Goal: Task Accomplishment & Management: Manage account settings

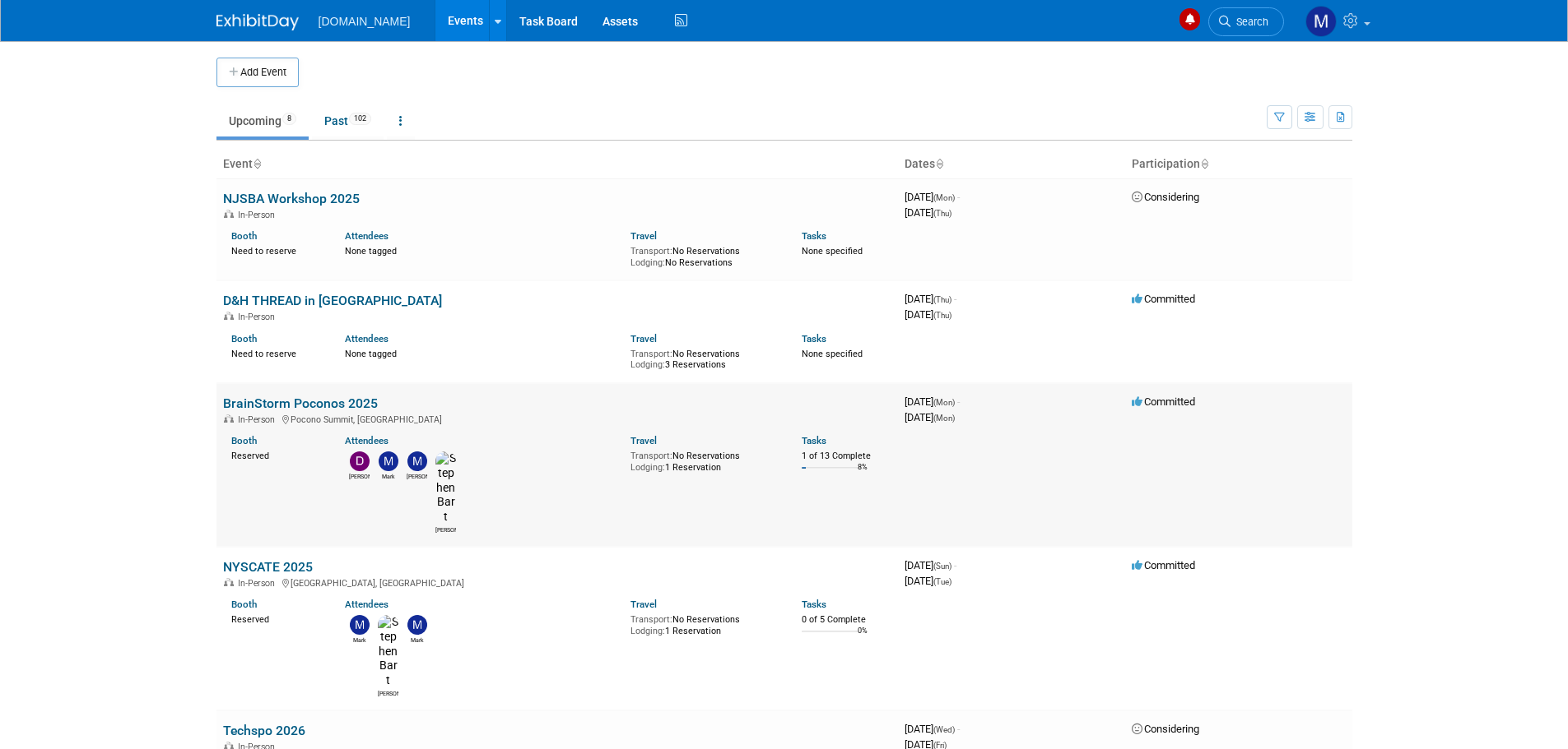
click at [271, 408] on link "BrainStorm Poconos 2025" at bounding box center [300, 403] width 154 height 15
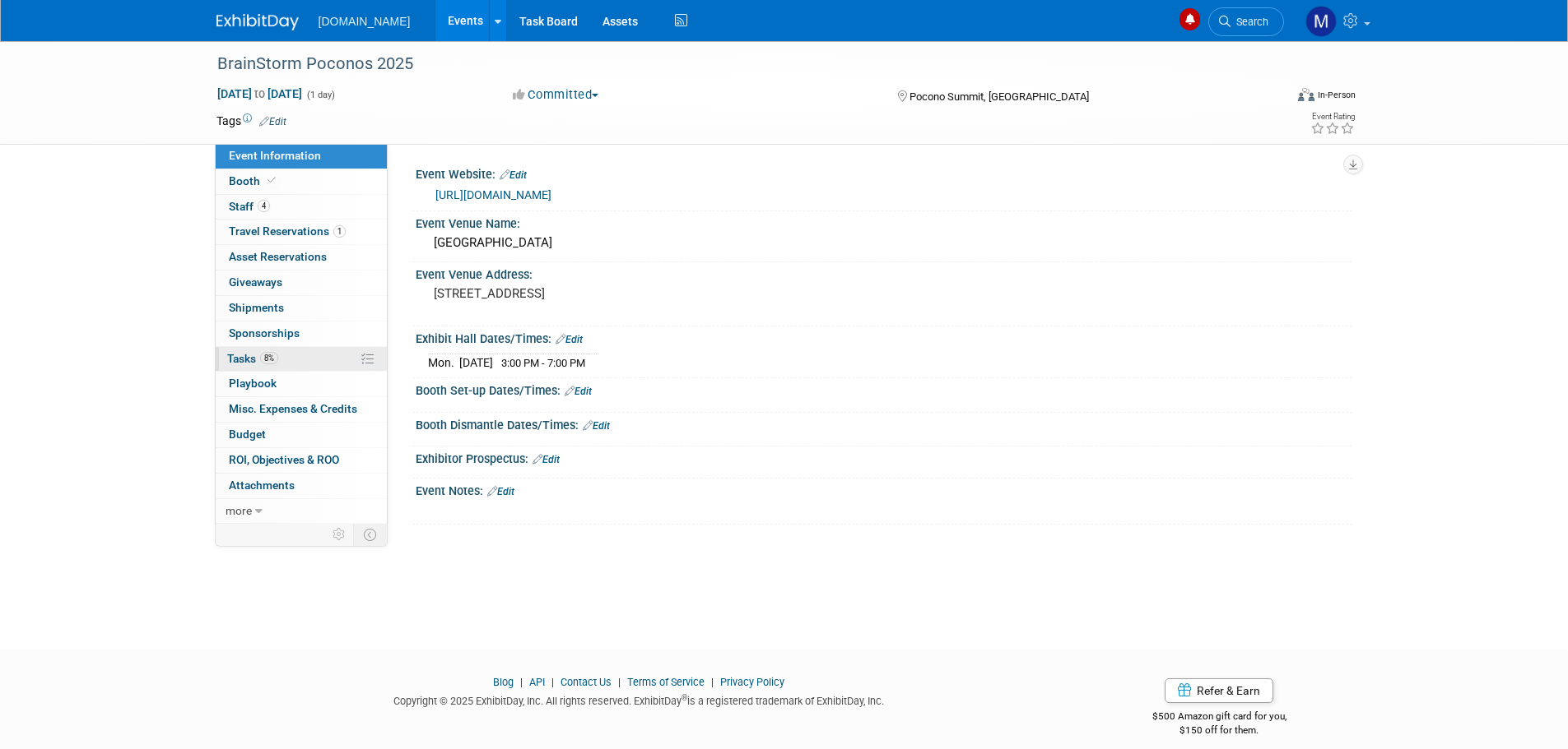
click at [233, 356] on span "Tasks 8%" at bounding box center [252, 358] width 51 height 13
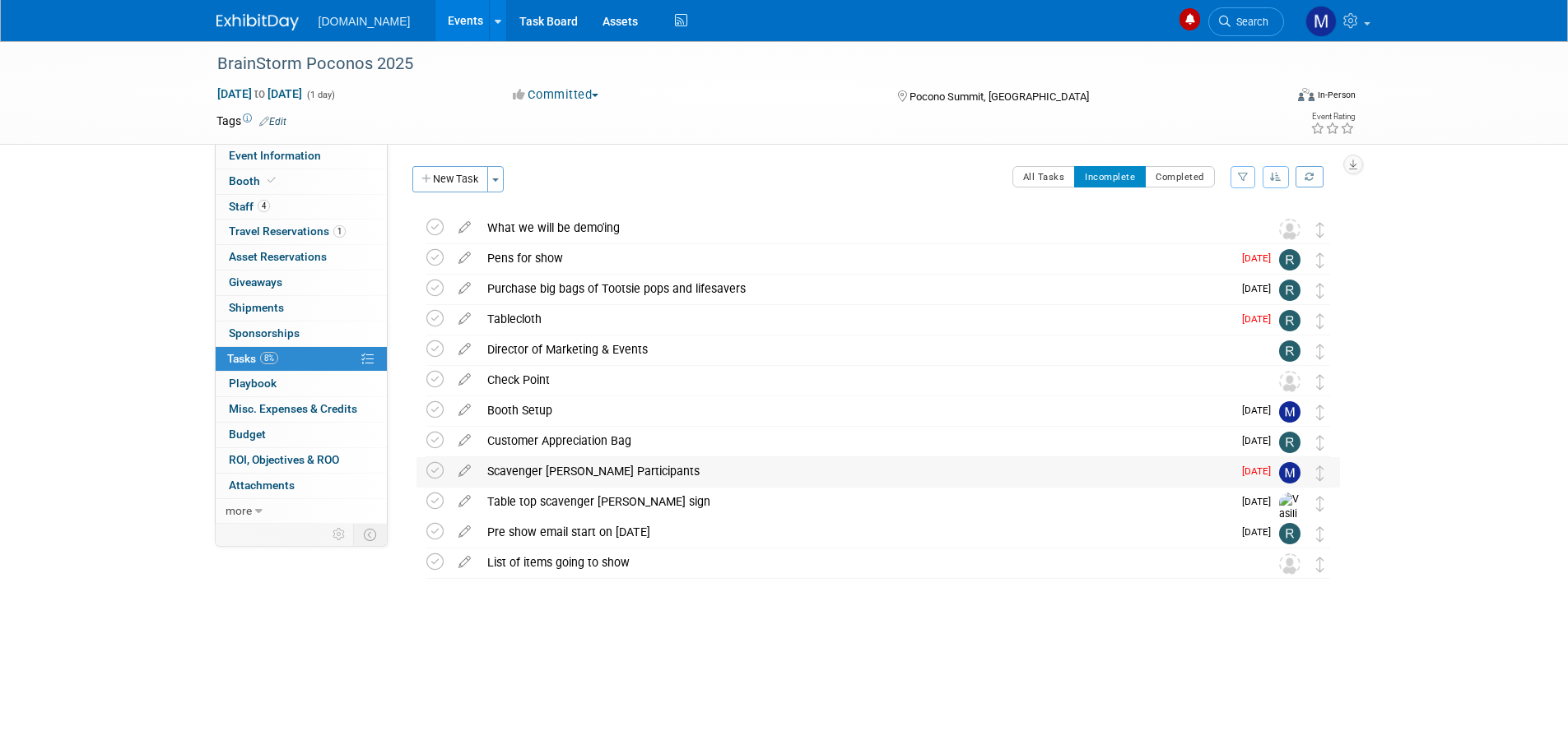
click at [521, 478] on div "Scavenger [PERSON_NAME] Participants" at bounding box center [855, 471] width 753 height 28
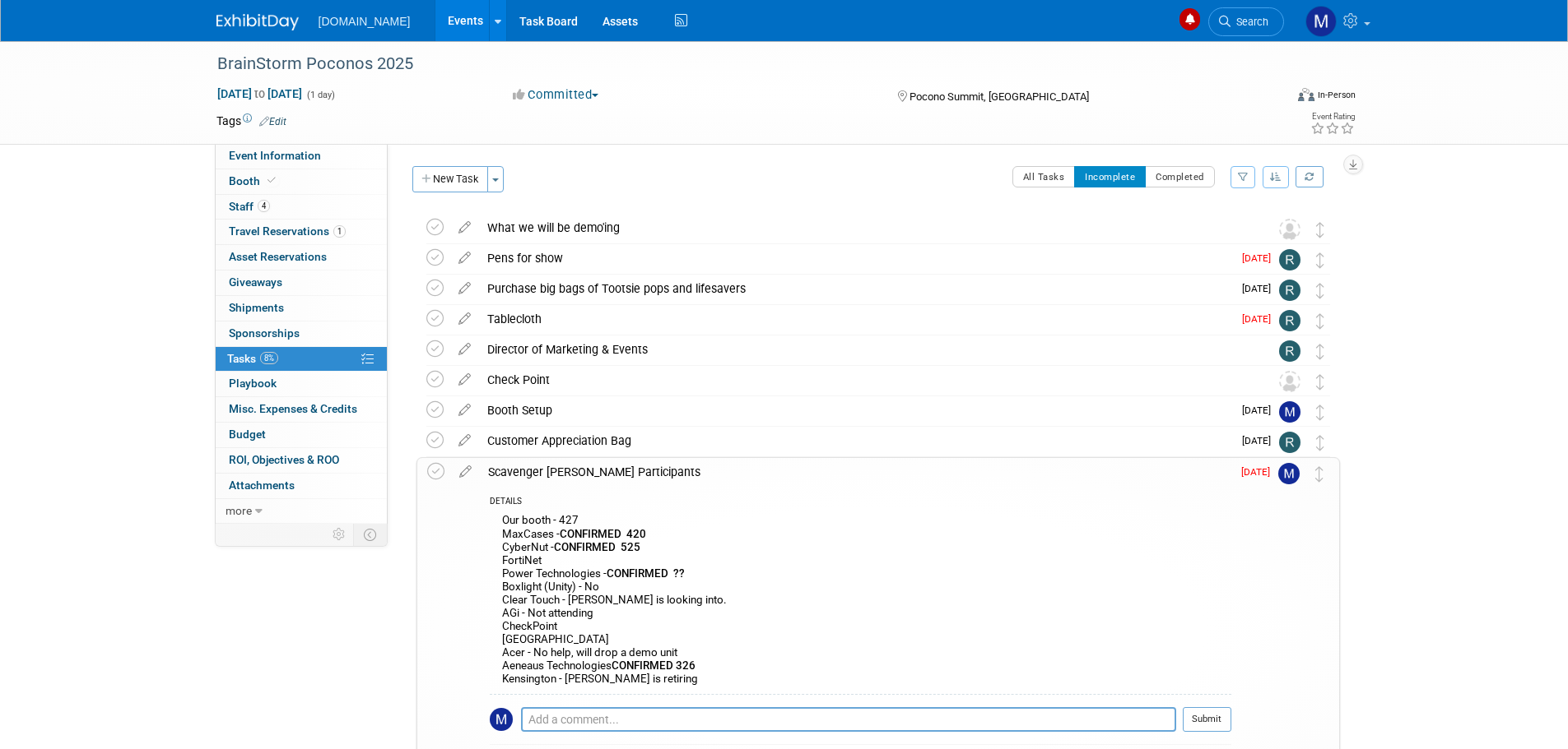
scroll to position [83, 0]
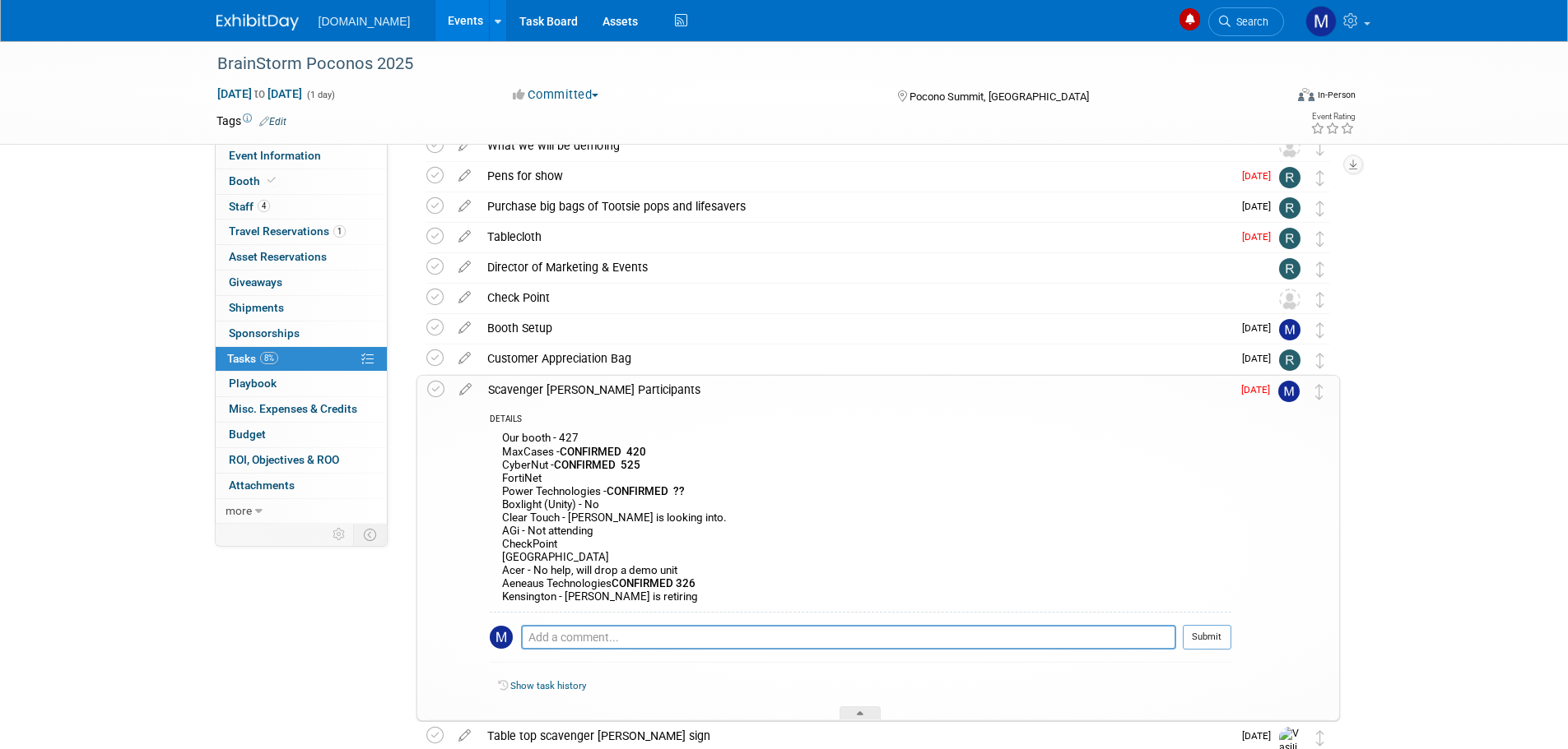
click at [573, 519] on div "Our booth - 427 MaxCases - CONFIRMED 420 CyberNut - CONFIRMED 525 FortiNet Powe…" at bounding box center [860, 520] width 742 height 184
click at [570, 519] on div "Our booth - 427 MaxCases - CONFIRMED 420 CyberNut - CONFIRMED 525 FortiNet Powe…" at bounding box center [860, 520] width 742 height 184
drag, startPoint x: 461, startPoint y: 389, endPoint x: 419, endPoint y: 386, distance: 42.1
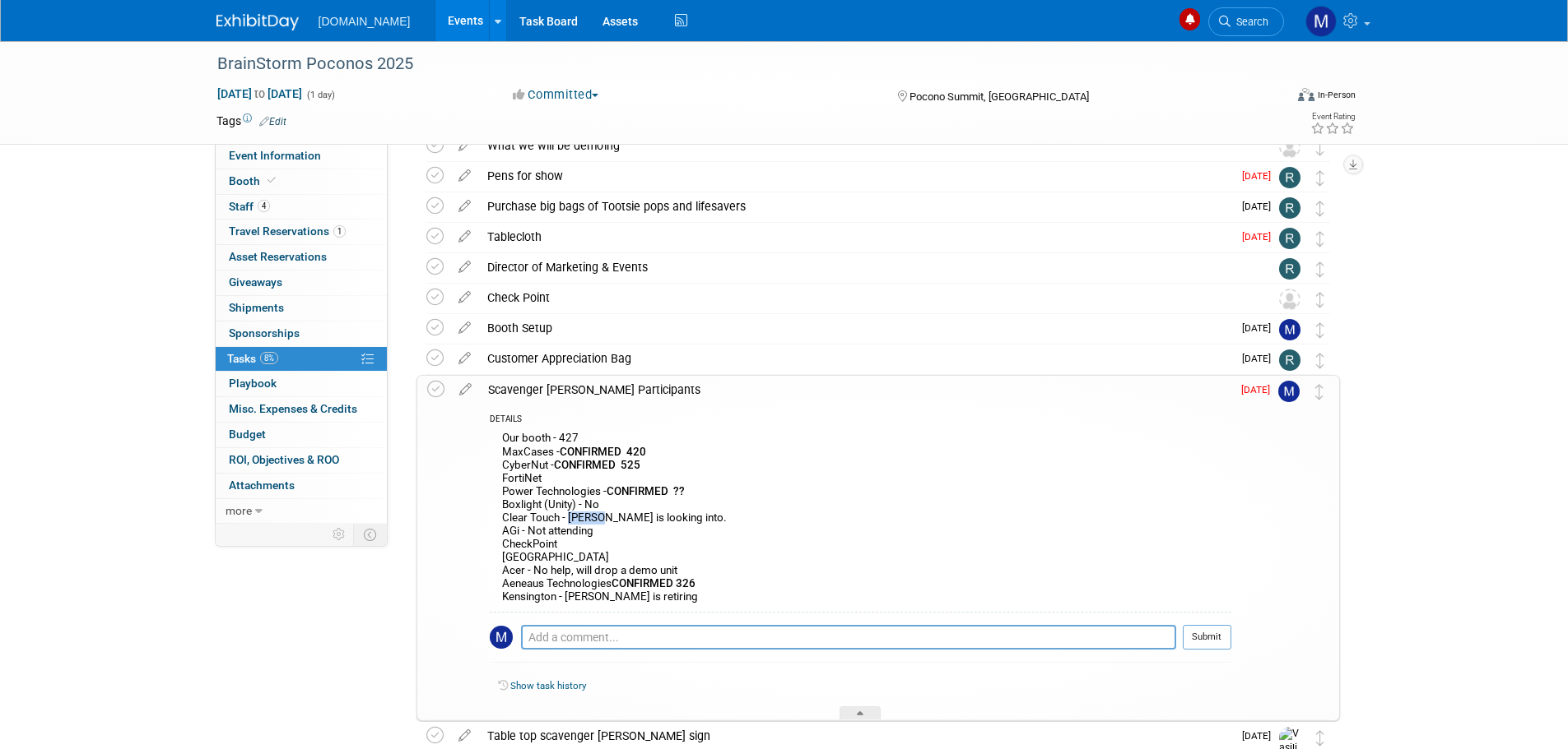
click at [461, 389] on icon at bounding box center [466, 386] width 29 height 20
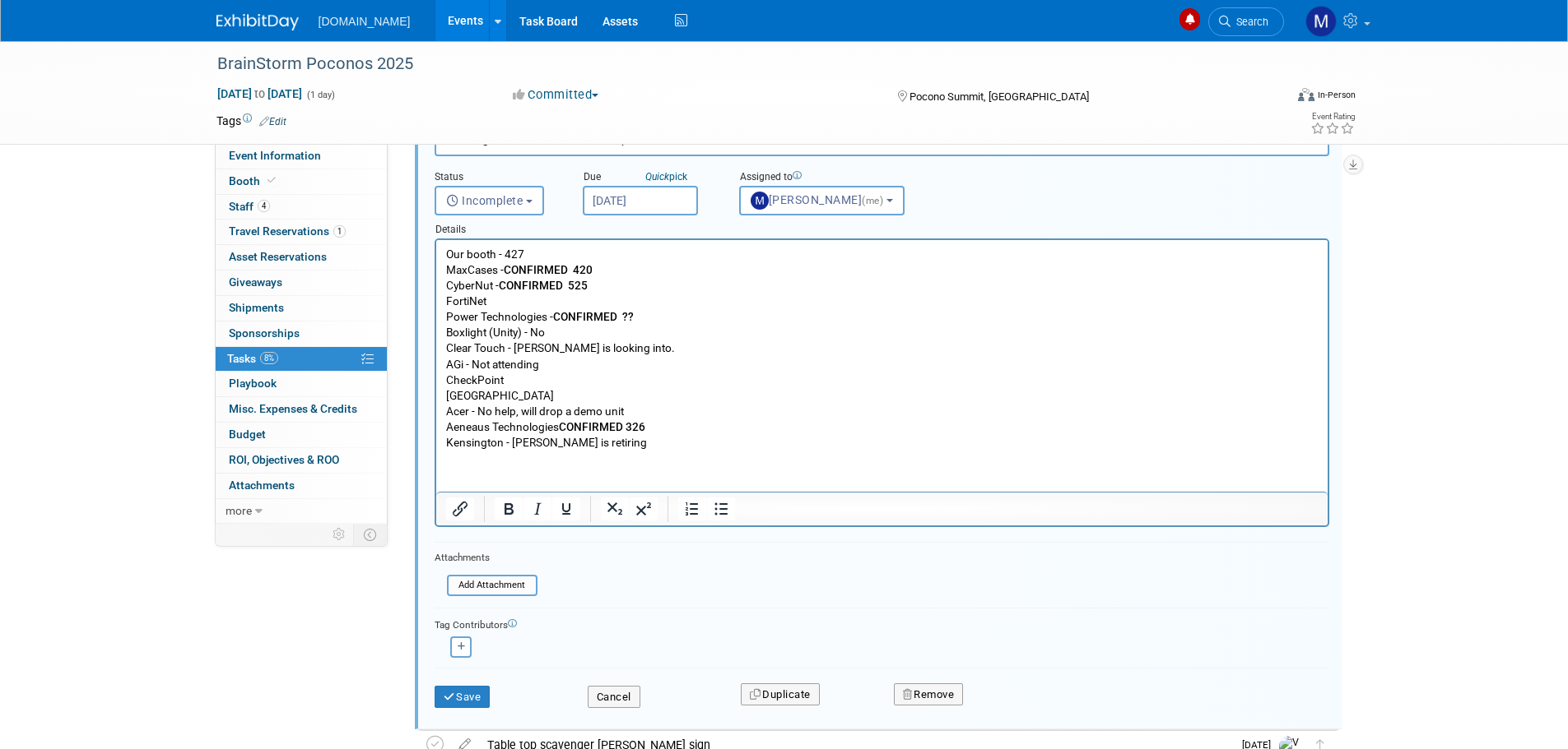
scroll to position [382, 0]
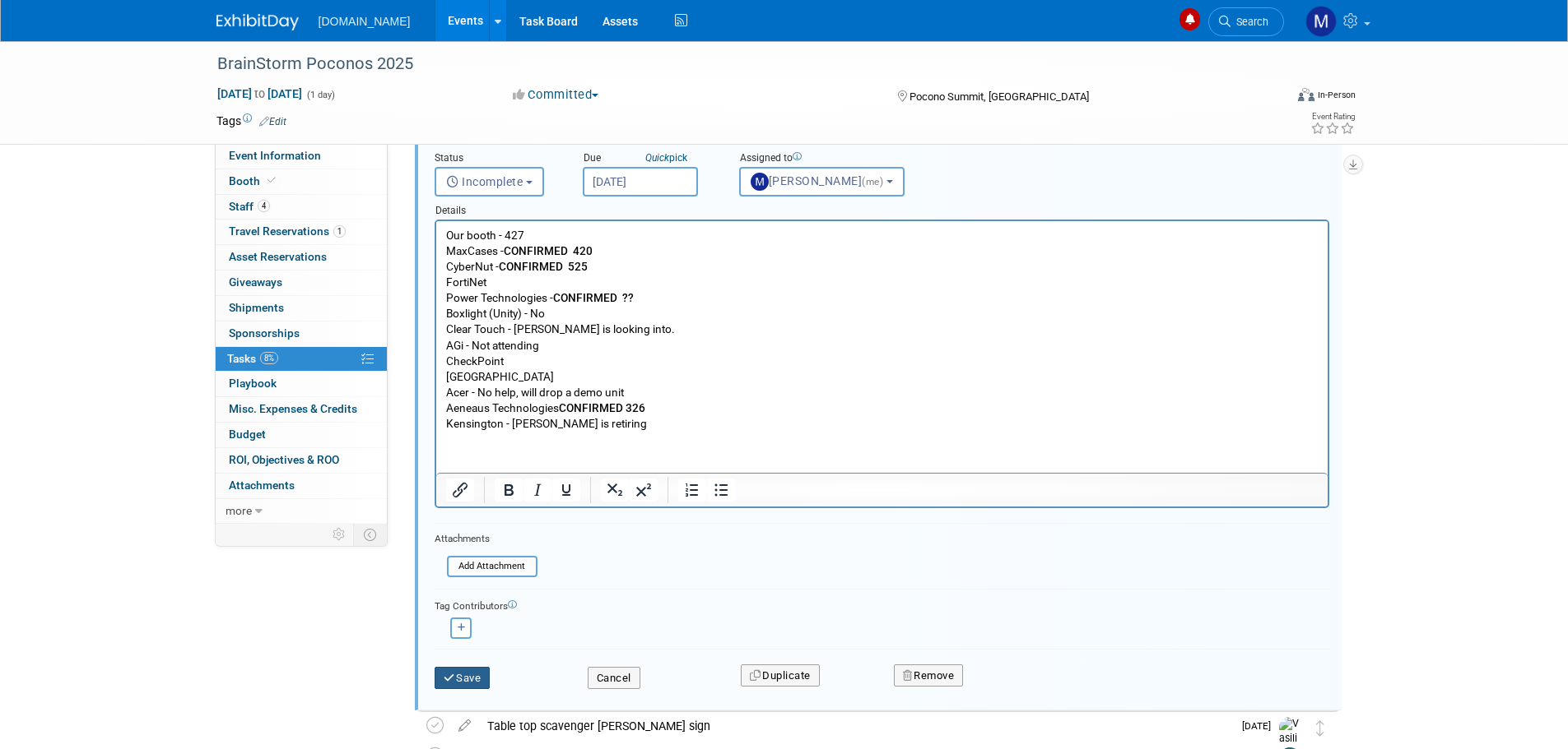
click at [455, 679] on icon "submit" at bounding box center [449, 678] width 13 height 11
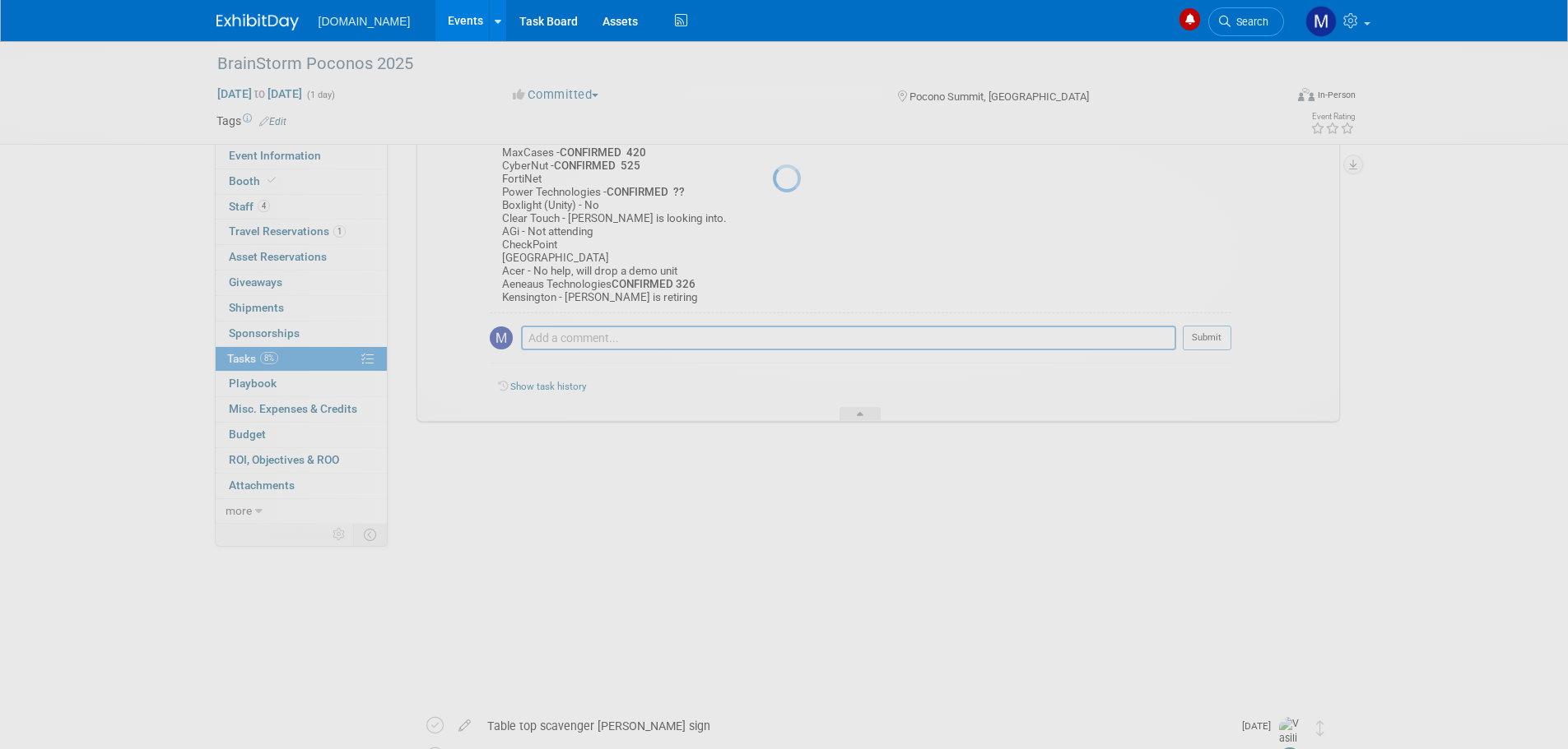
scroll to position [247, 0]
